Goal: Task Accomplishment & Management: Use online tool/utility

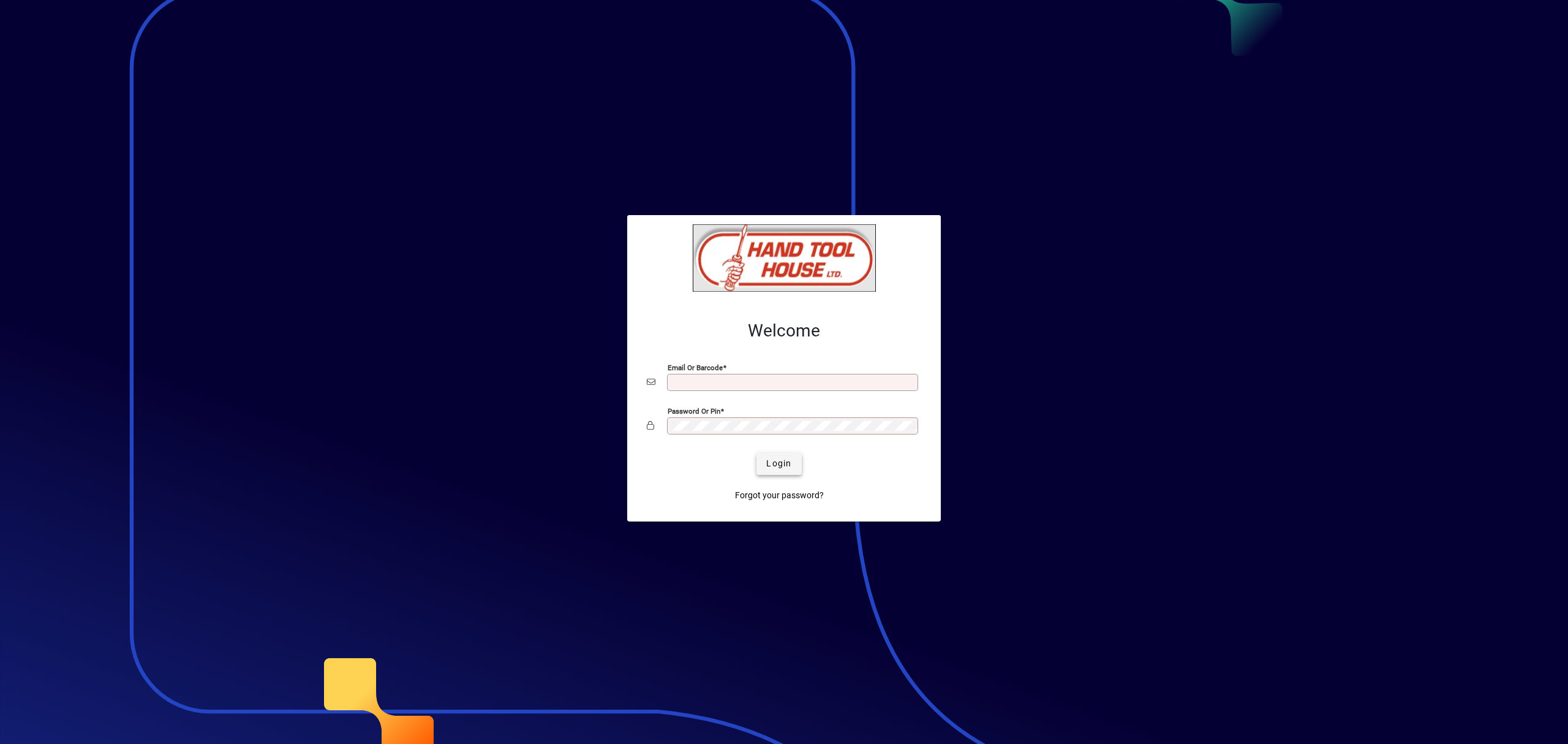
type input "**********"
click at [772, 457] on span "Login" at bounding box center [778, 463] width 25 height 13
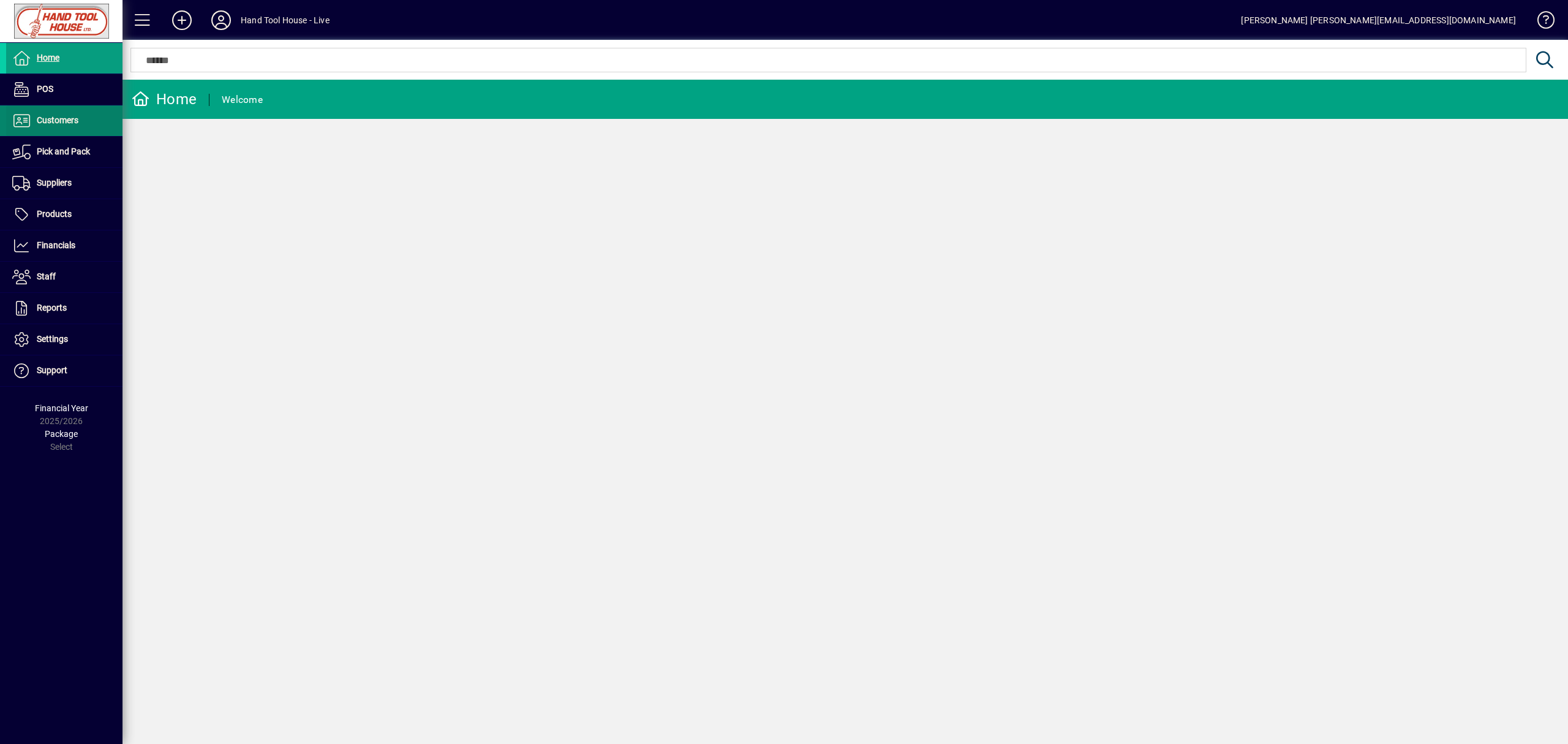
click at [81, 124] on span at bounding box center [64, 121] width 116 height 29
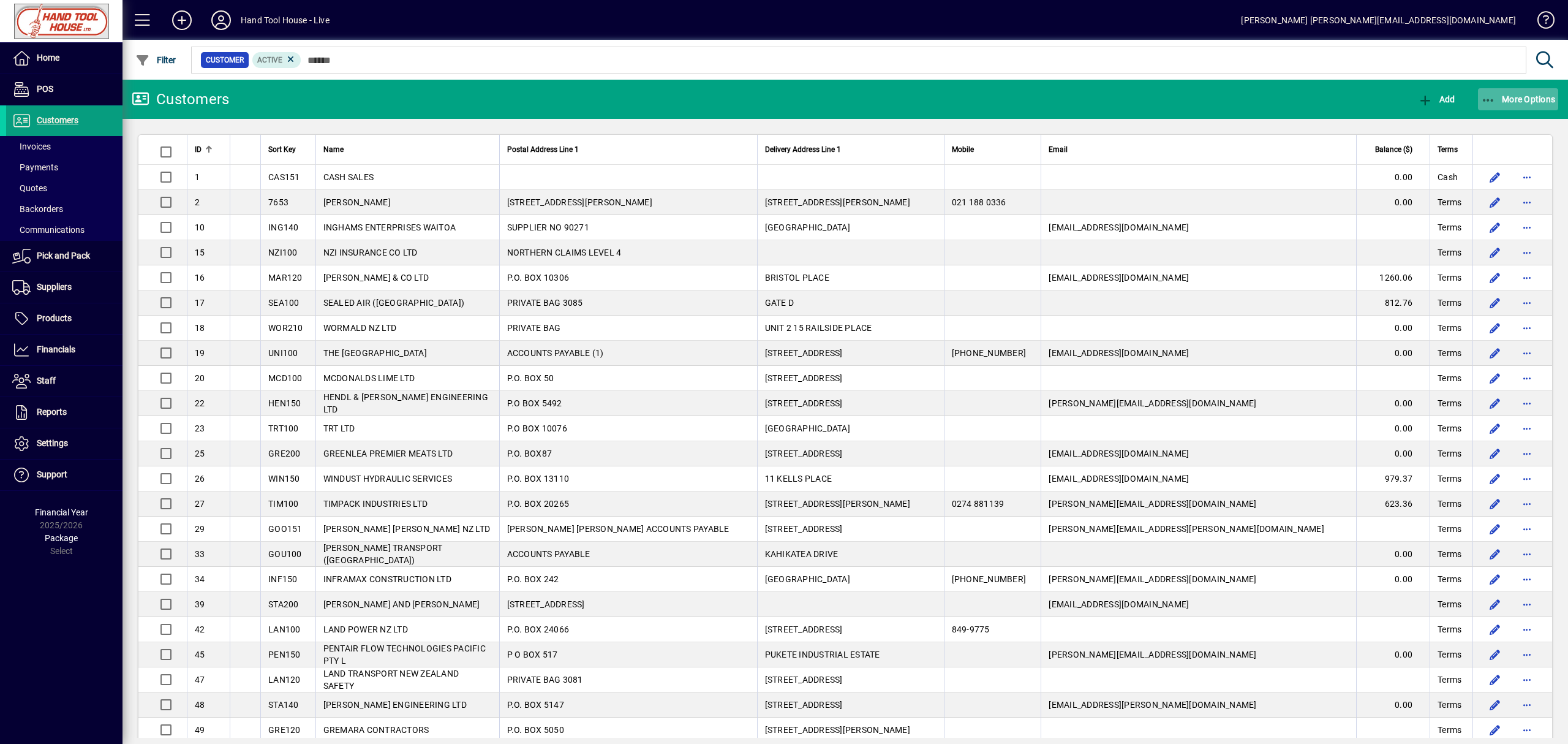
click at [1498, 107] on span "button" at bounding box center [1518, 99] width 81 height 29
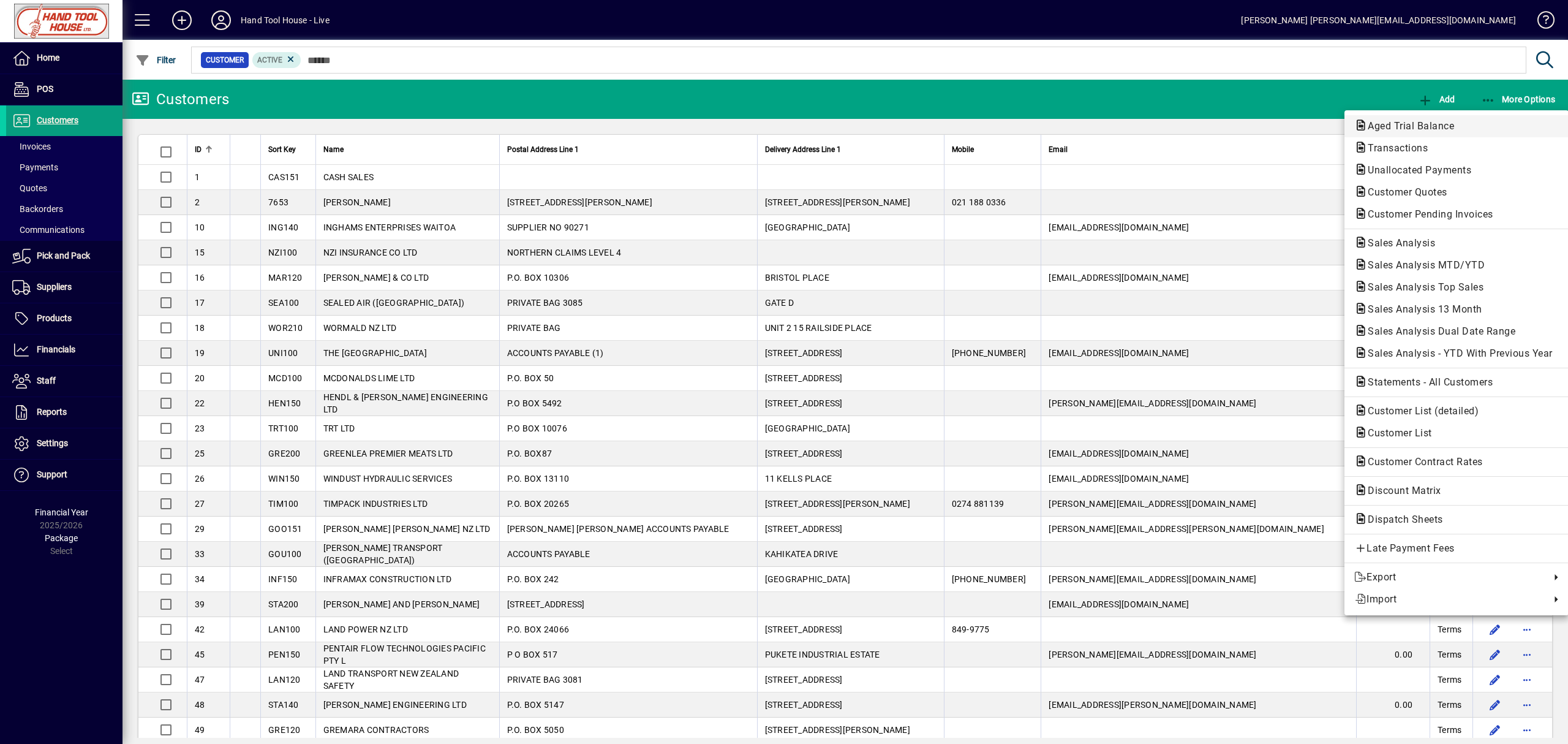
click at [1487, 128] on span "Aged Trial Balance" at bounding box center [1456, 126] width 204 height 15
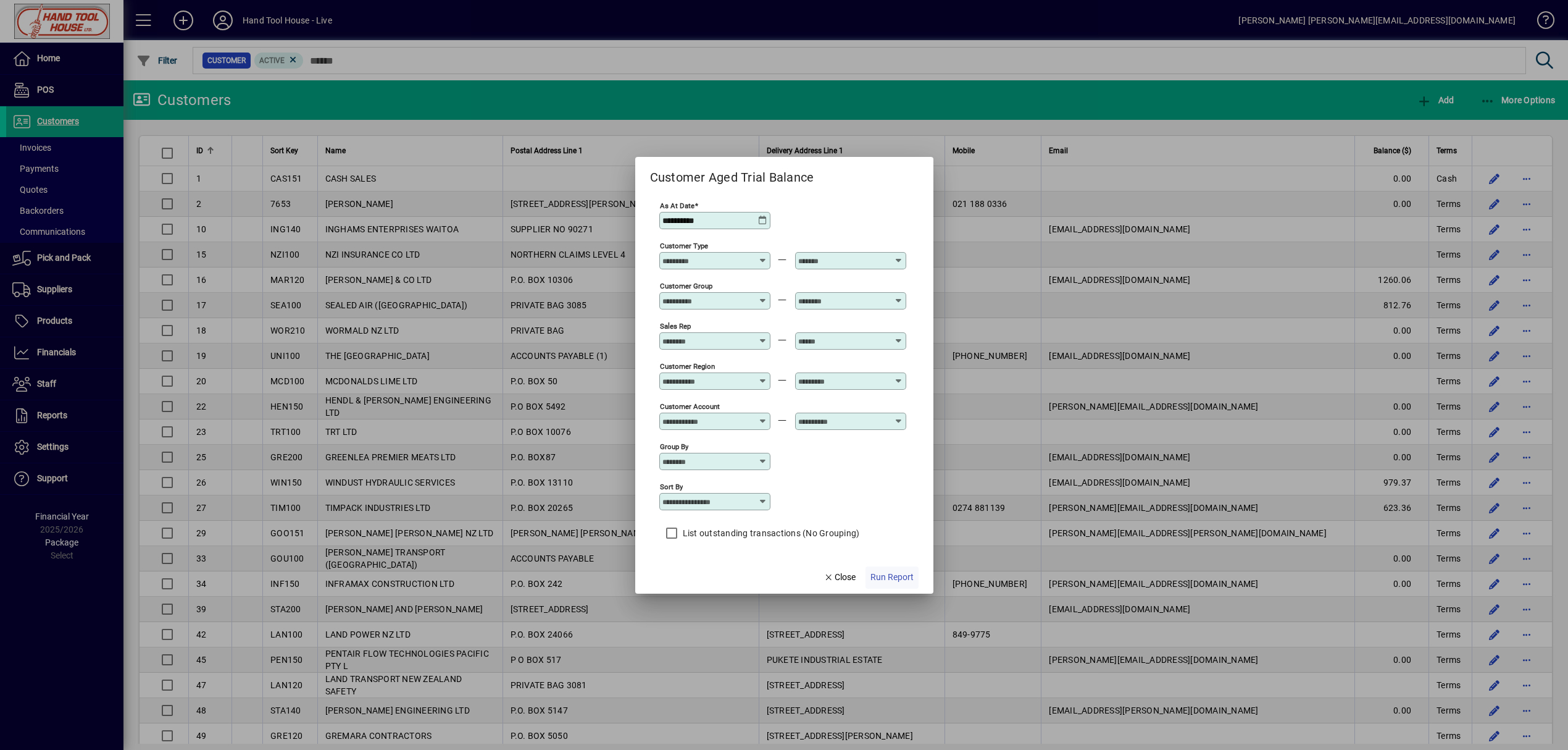
click at [912, 580] on span "Run Report" at bounding box center [892, 577] width 43 height 13
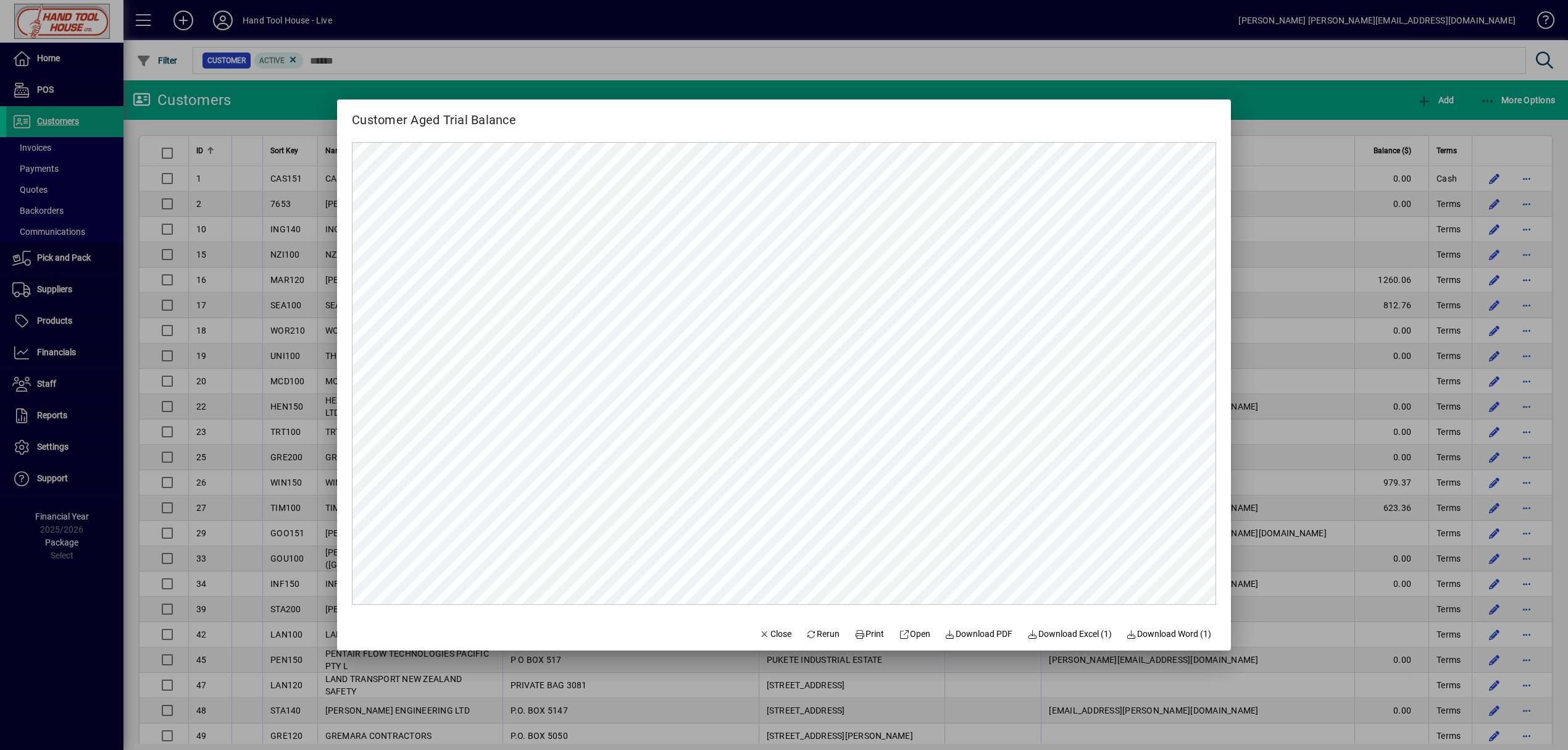
click at [1226, 58] on div at bounding box center [784, 375] width 1568 height 750
